Goal: Browse casually: Explore the website without a specific task or goal

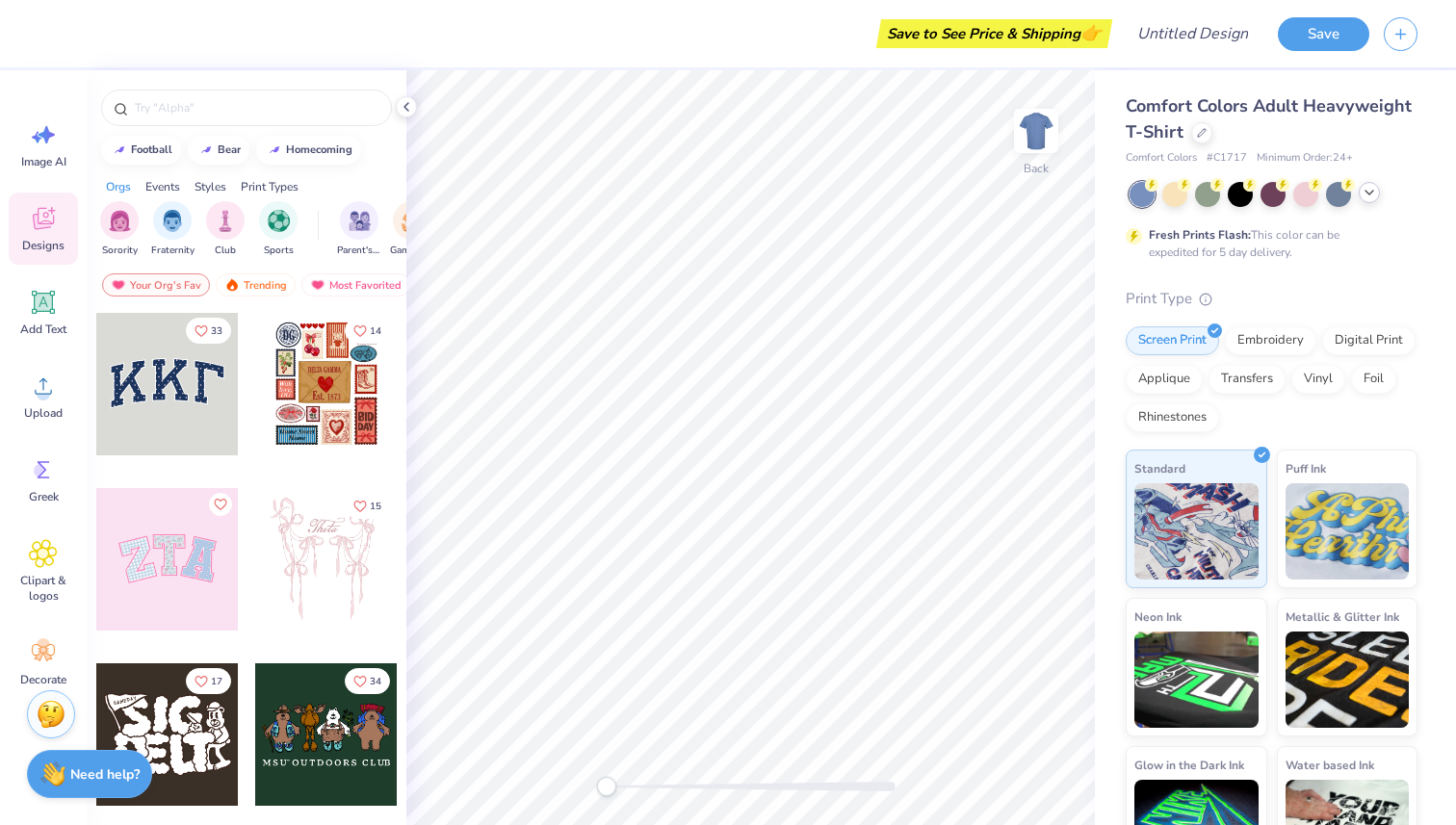
click at [1367, 196] on icon at bounding box center [1370, 193] width 15 height 15
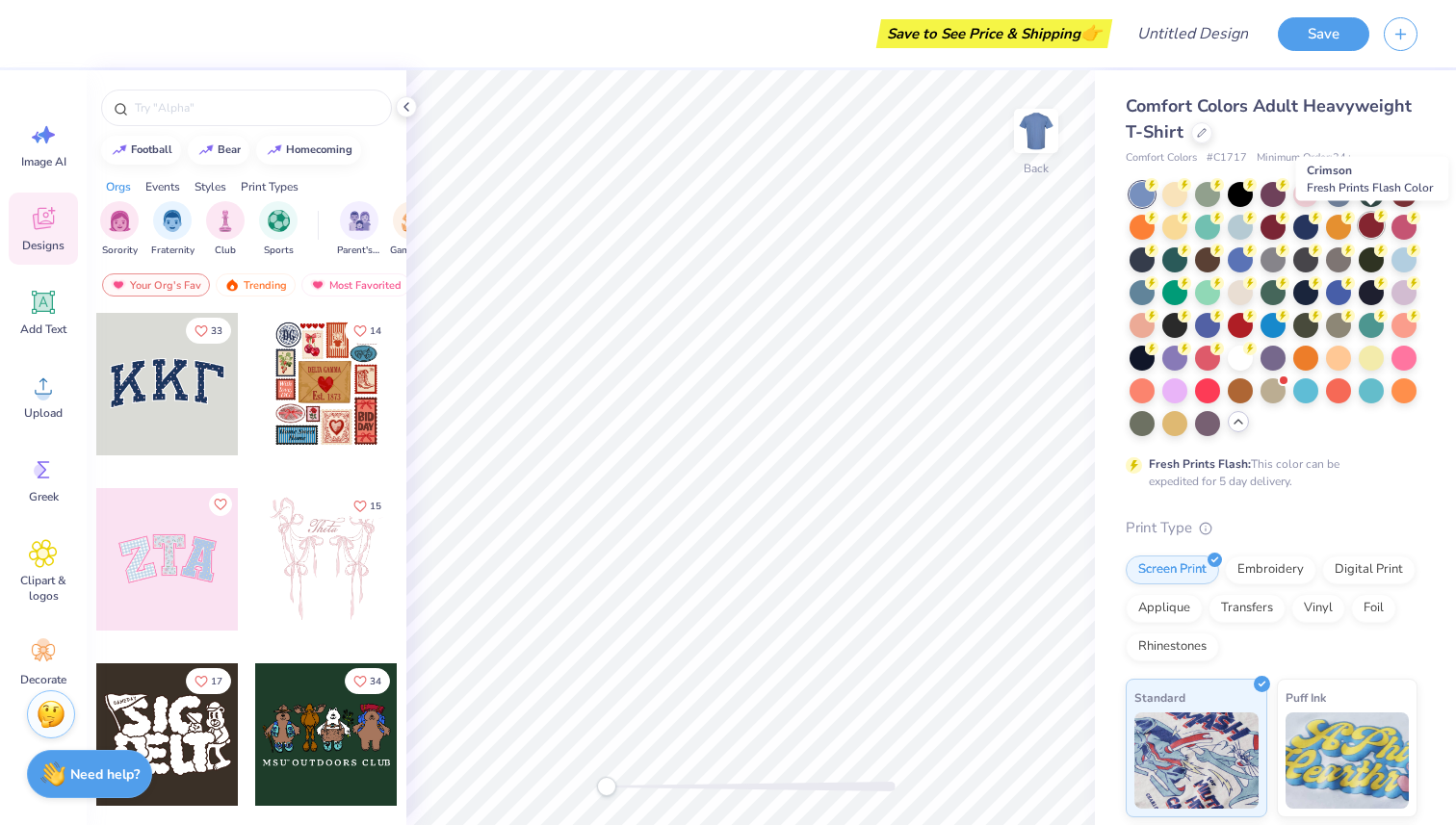
click at [1368, 230] on div at bounding box center [1372, 226] width 25 height 25
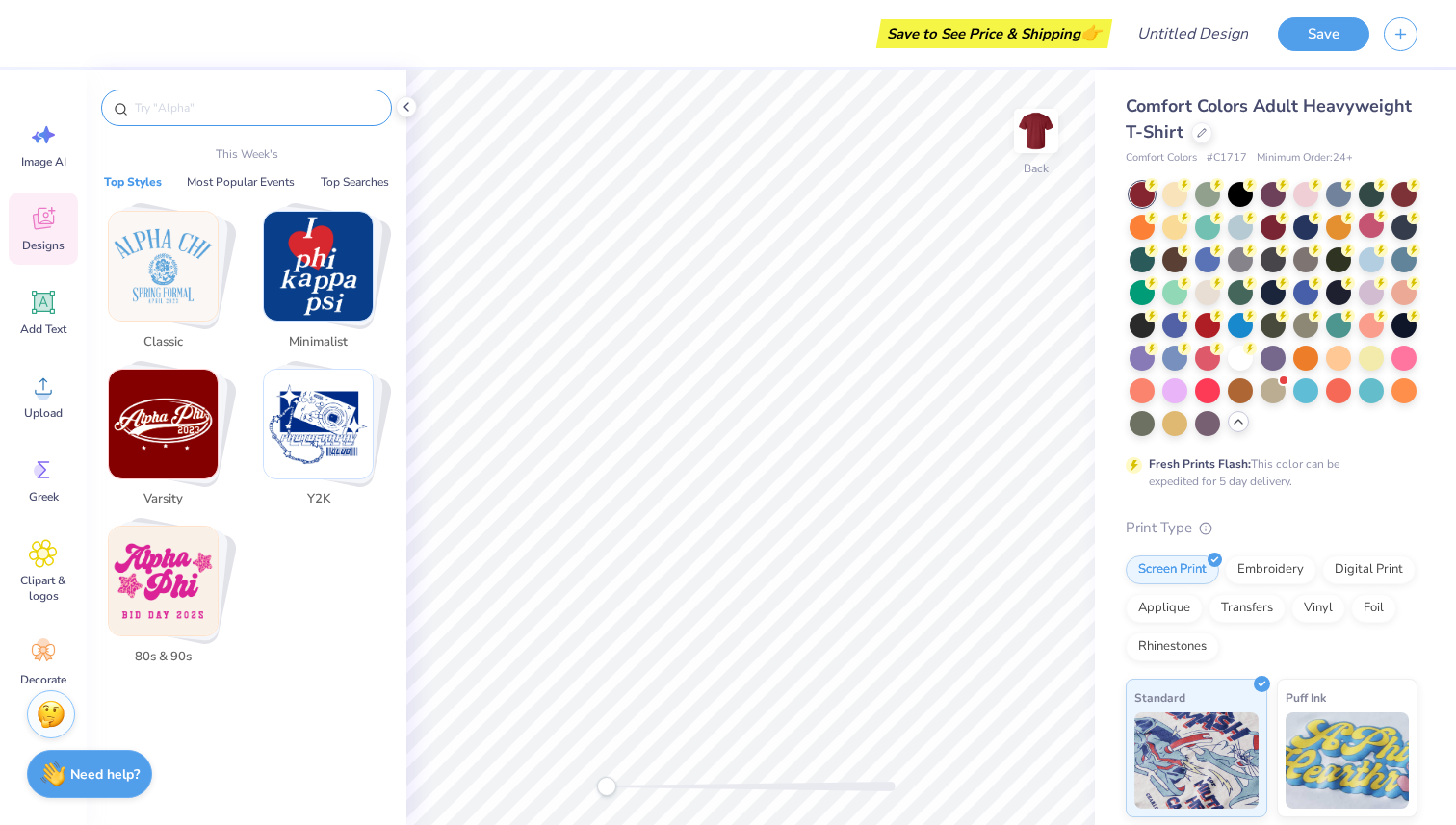
click at [204, 111] on input "text" at bounding box center [256, 107] width 247 height 19
click at [177, 105] on input "text" at bounding box center [256, 107] width 247 height 19
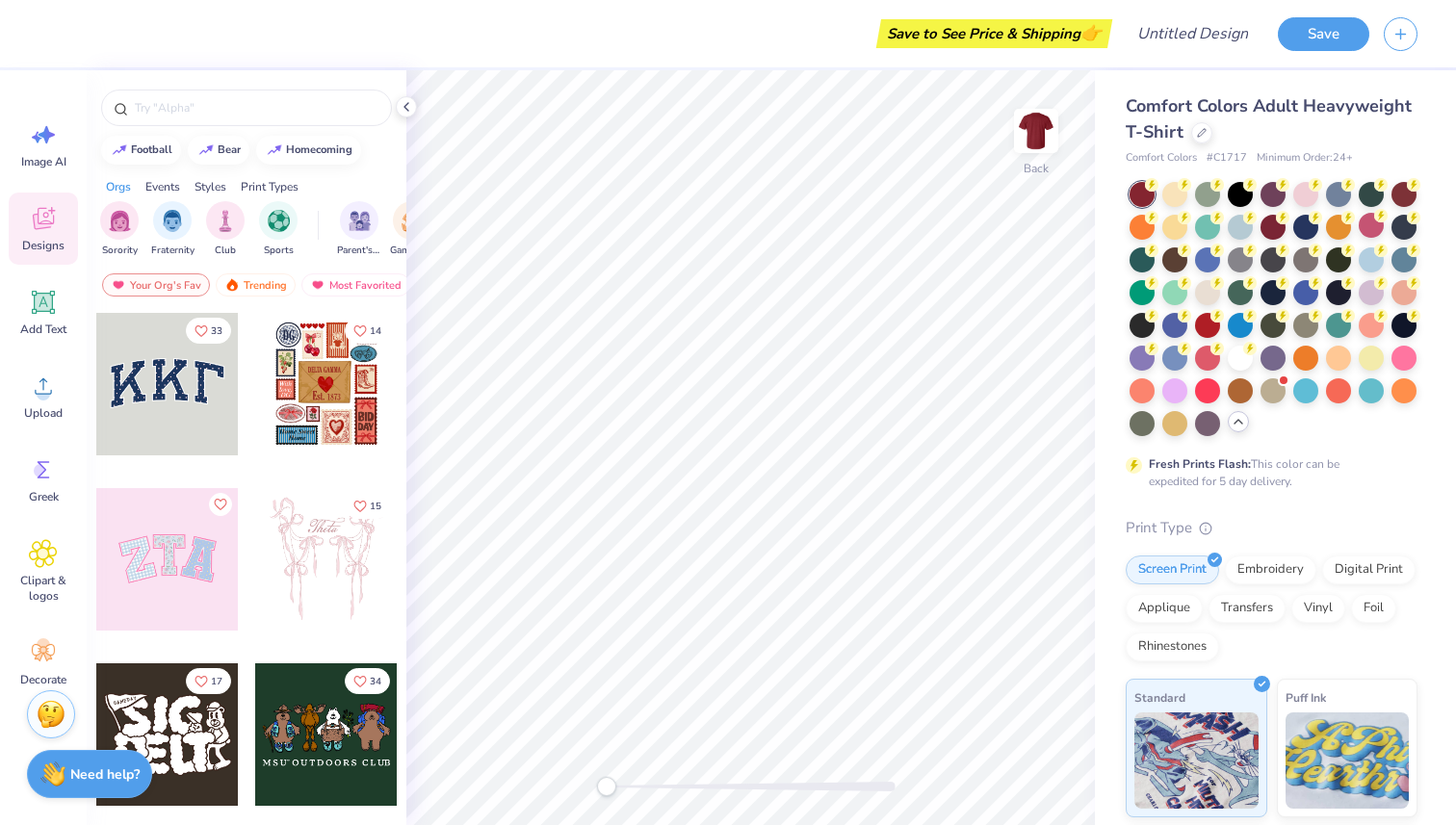
click at [40, 239] on span "Designs" at bounding box center [44, 246] width 43 height 15
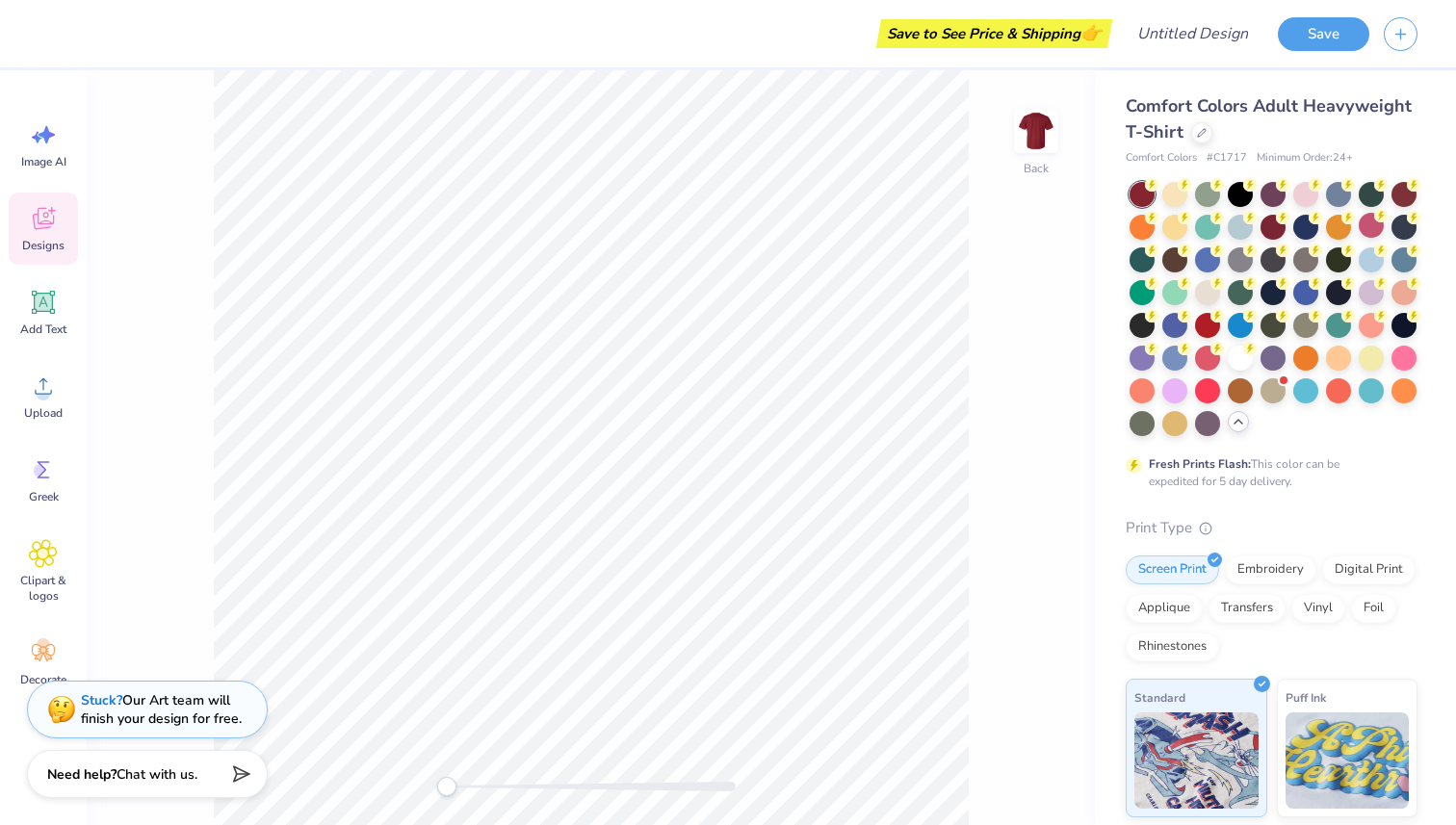
click at [40, 239] on span "Designs" at bounding box center [44, 246] width 43 height 15
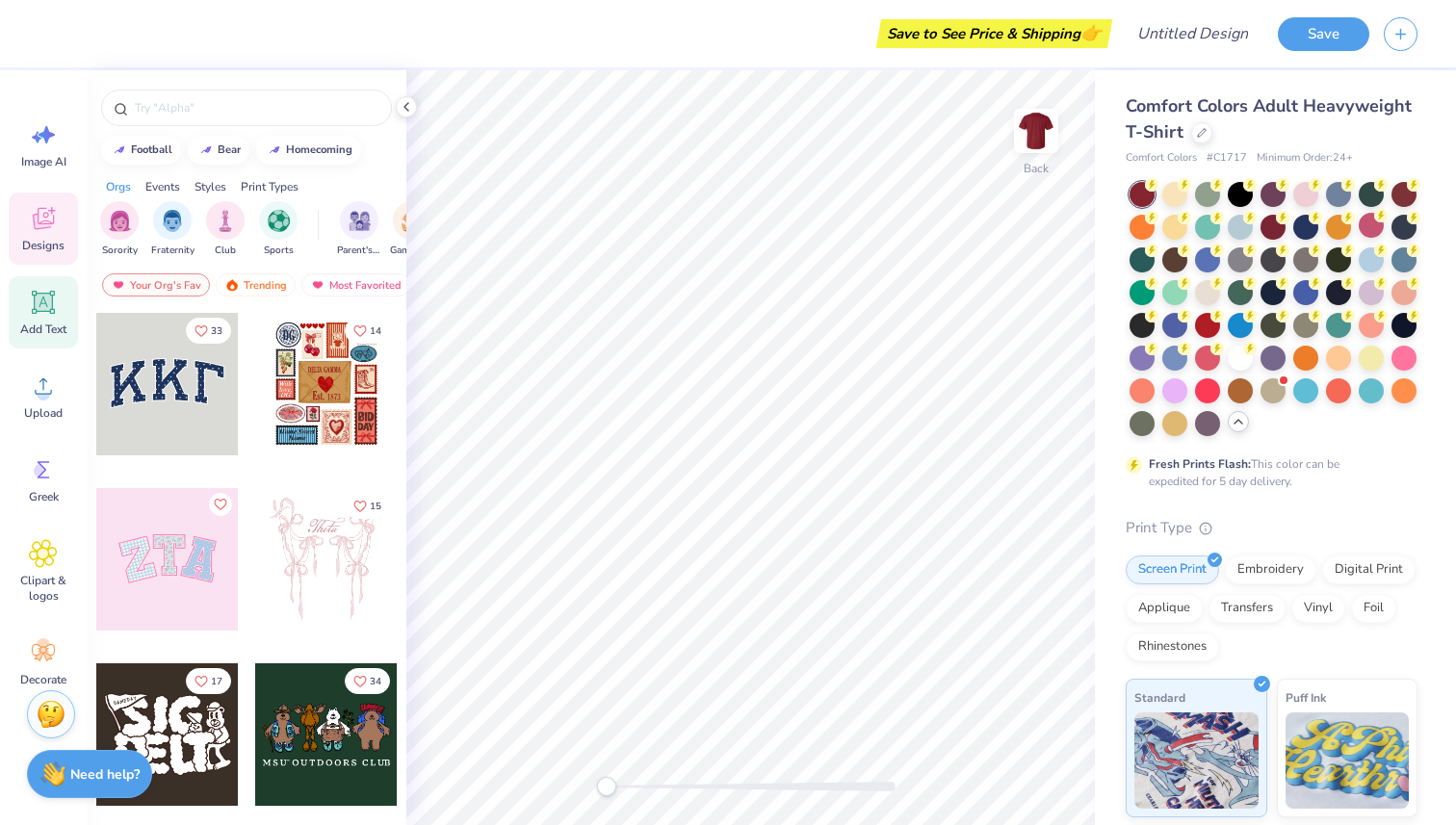
click at [50, 301] on icon at bounding box center [44, 302] width 18 height 18
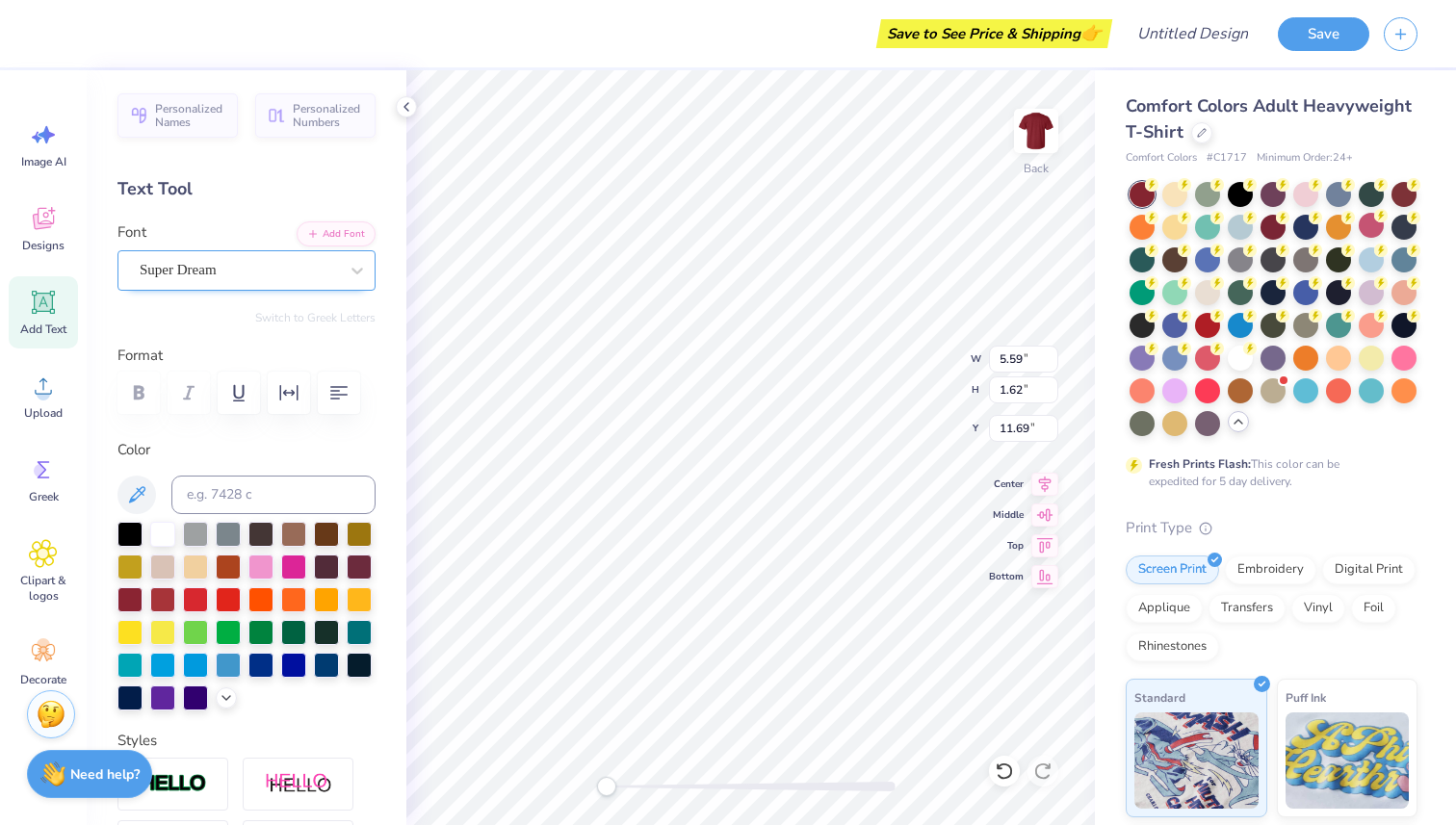
click at [288, 272] on div "Super Dream" at bounding box center [238, 270] width 202 height 30
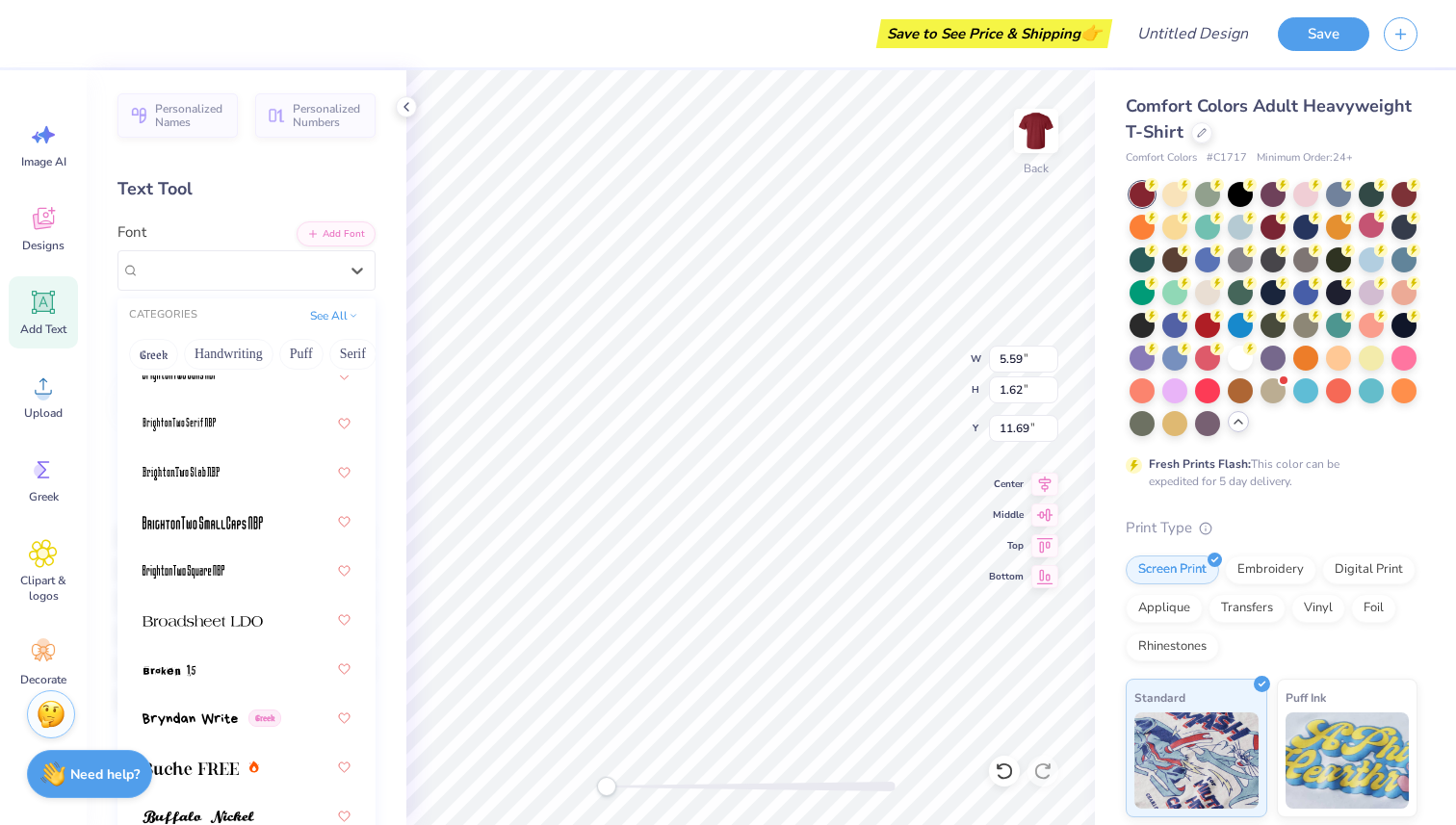
scroll to position [2123, 0]
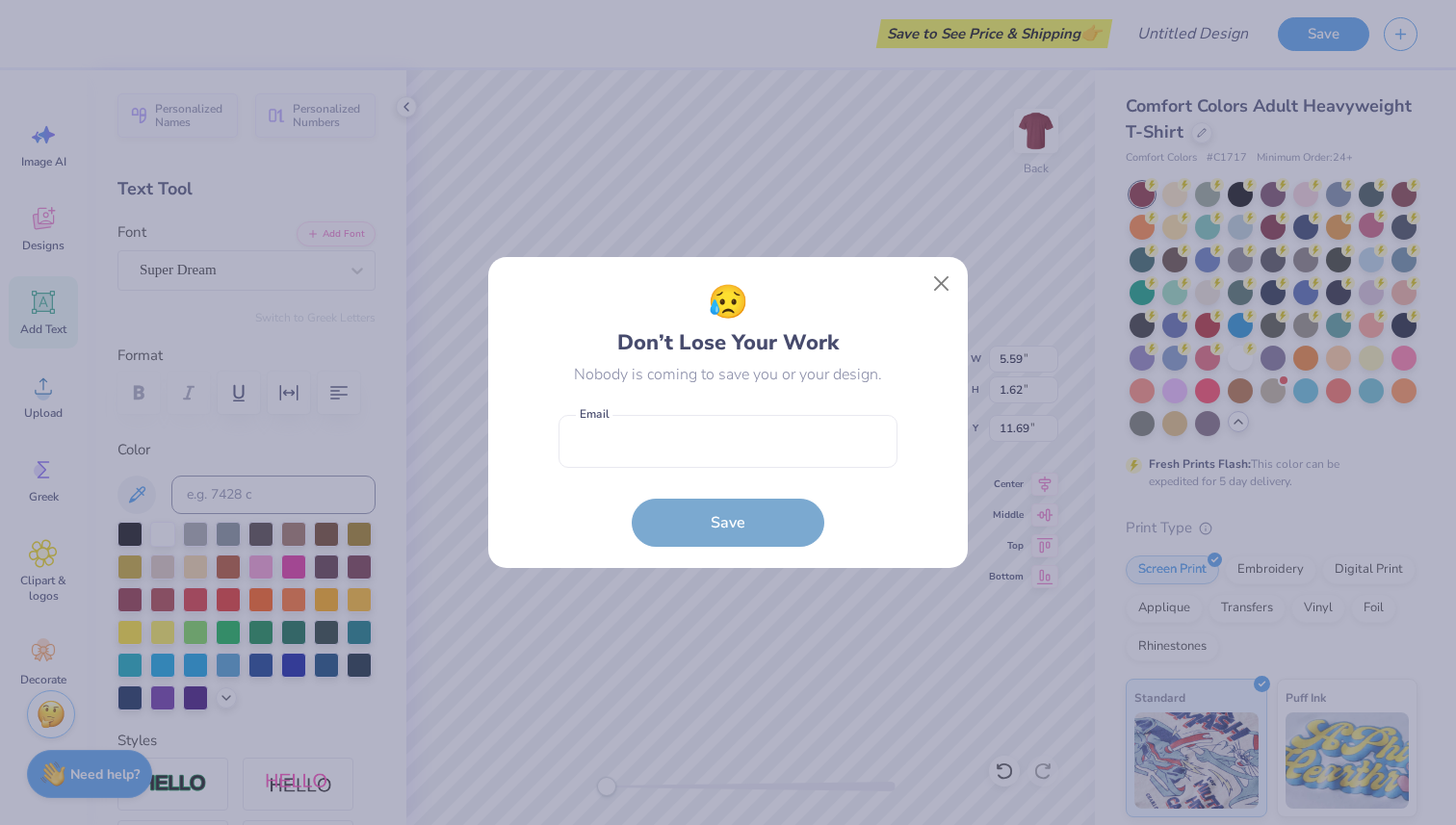
click at [979, 187] on div "😥 Don’t Lose Your Work Nobody is coming to save you or your design. Email is a …" at bounding box center [728, 412] width 1456 height 825
